Goal: Information Seeking & Learning: Check status

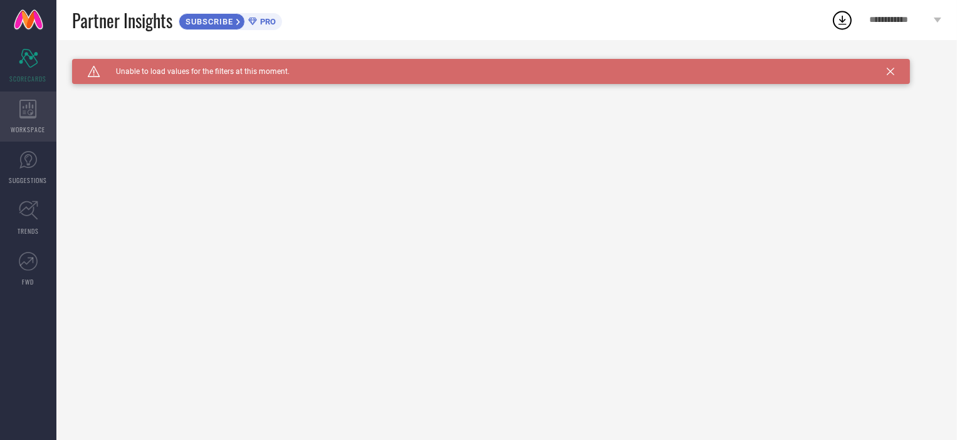
click at [23, 110] on icon at bounding box center [28, 109] width 18 height 19
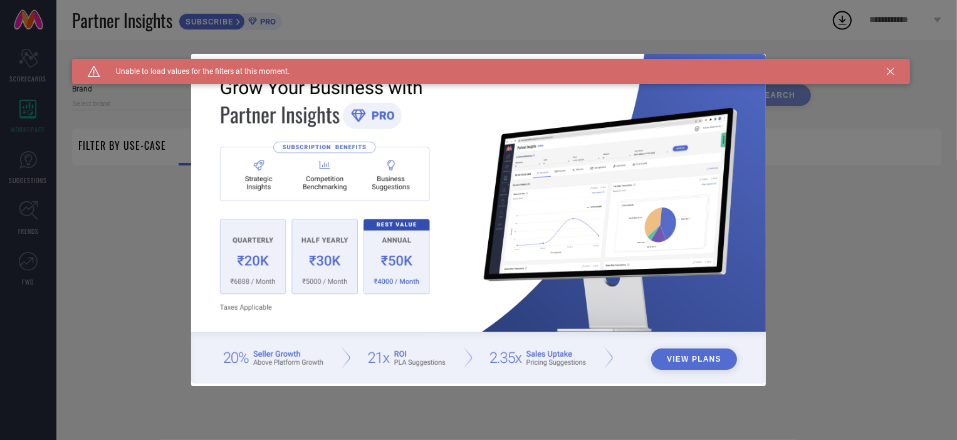
type input "1 STOP FASHION"
type input "All"
click at [23, 209] on div "View Plans" at bounding box center [478, 220] width 957 height 440
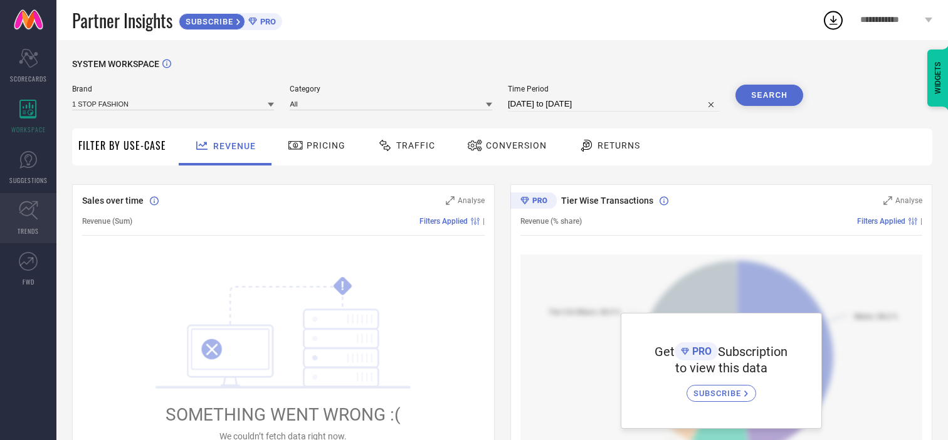
click at [30, 212] on icon at bounding box center [28, 210] width 19 height 19
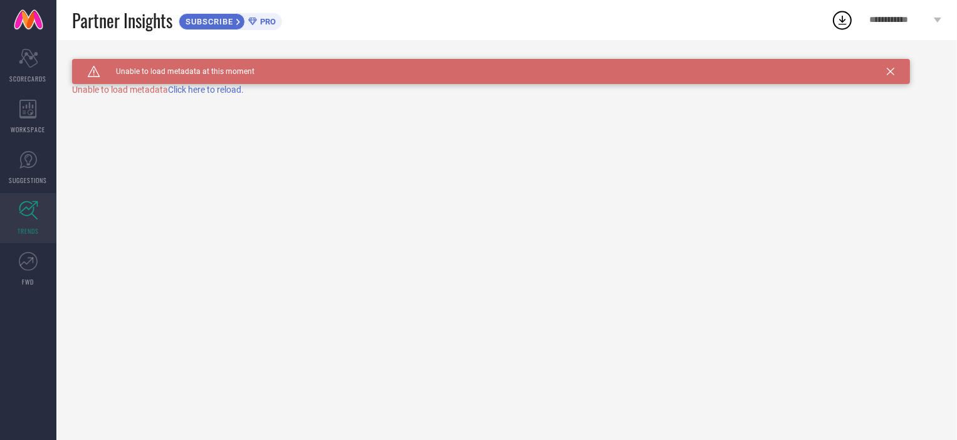
click at [207, 91] on span "Click here to reload." at bounding box center [206, 90] width 76 height 10
click at [28, 252] on icon at bounding box center [28, 261] width 19 height 19
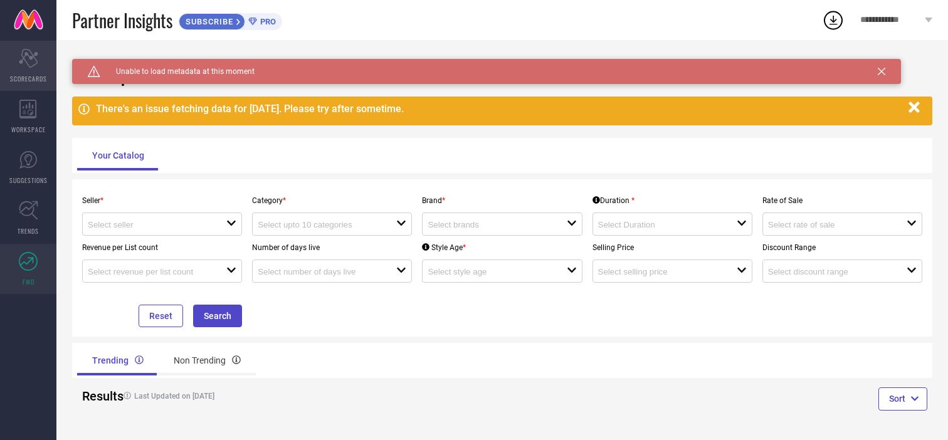
click at [22, 65] on icon "Scorecard" at bounding box center [28, 58] width 19 height 19
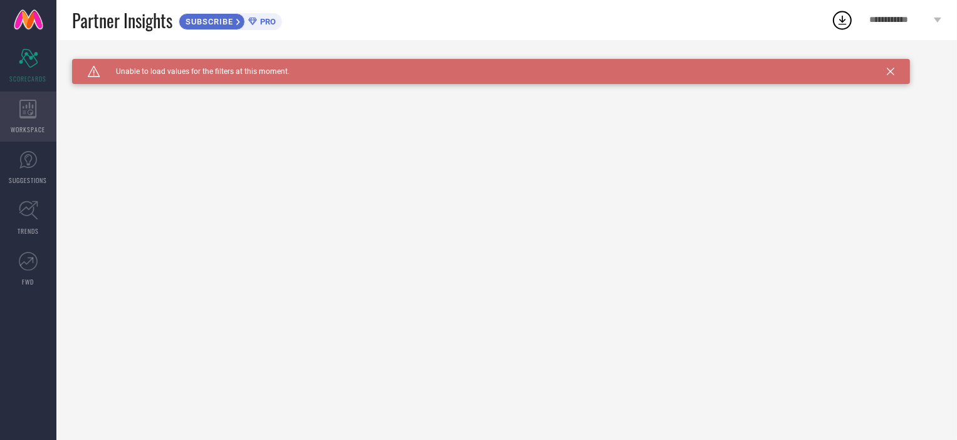
click at [35, 122] on div "WORKSPACE" at bounding box center [28, 116] width 56 height 50
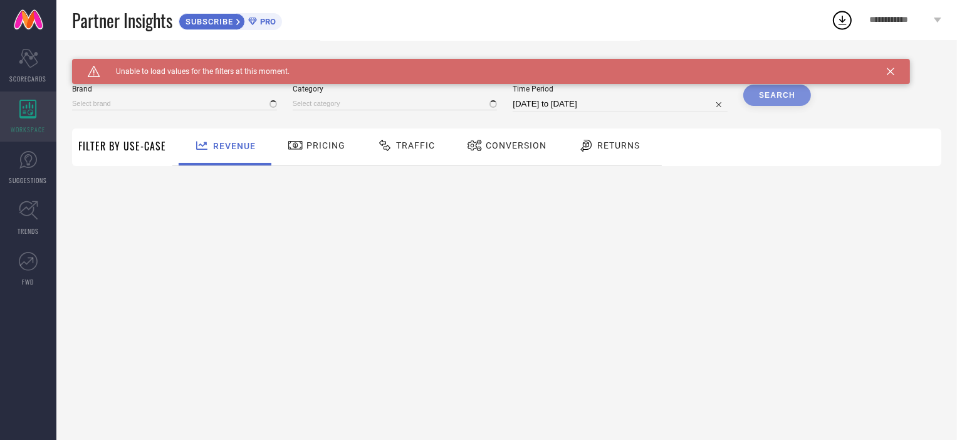
type input "1 STOP FASHION"
type input "All"
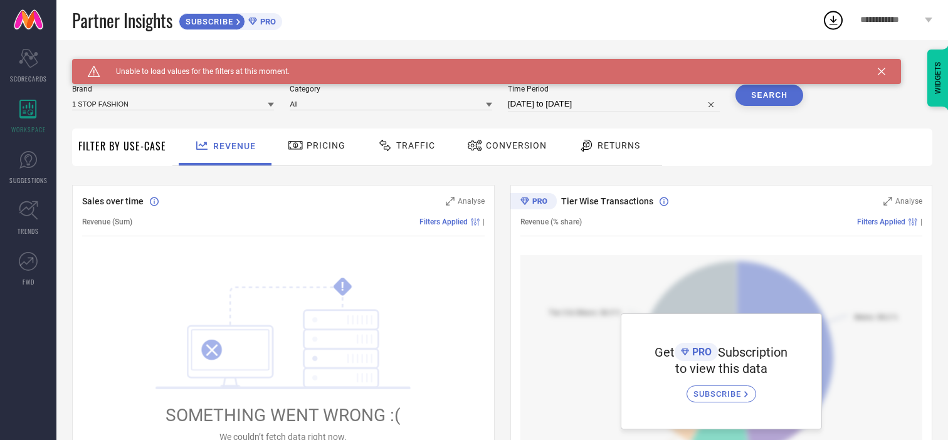
click at [402, 152] on div "Traffic" at bounding box center [406, 145] width 64 height 21
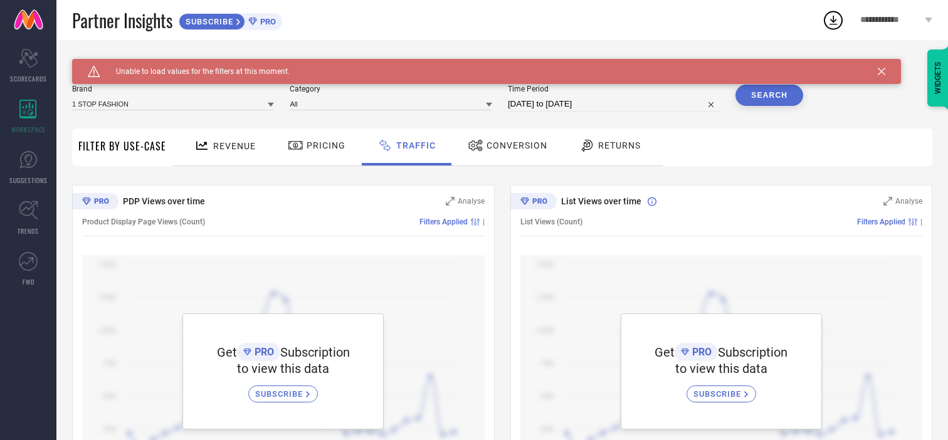
click at [297, 151] on icon at bounding box center [296, 145] width 16 height 15
